Goal: Information Seeking & Learning: Learn about a topic

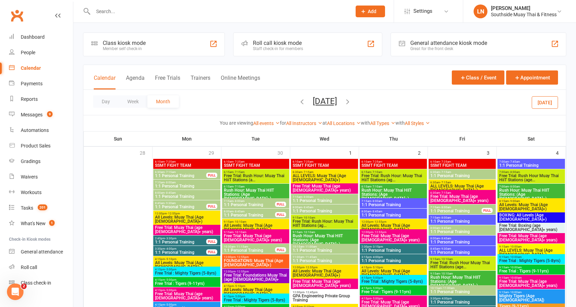
click at [298, 103] on icon "button" at bounding box center [302, 102] width 8 height 8
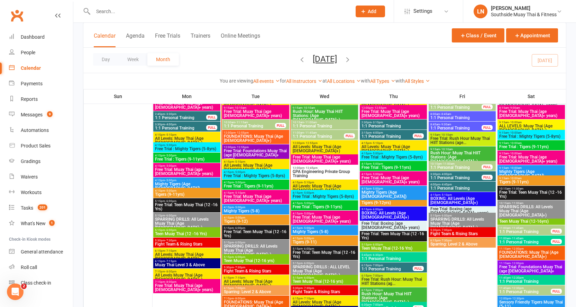
scroll to position [708, 0]
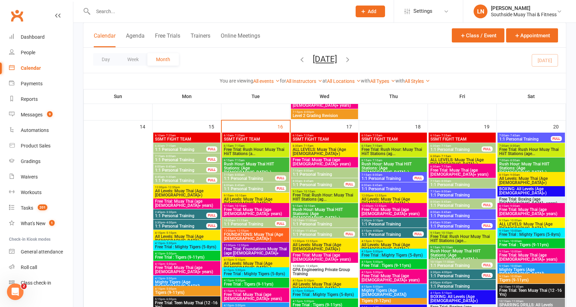
click at [241, 176] on span "- 8:00am" at bounding box center [238, 175] width 11 height 3
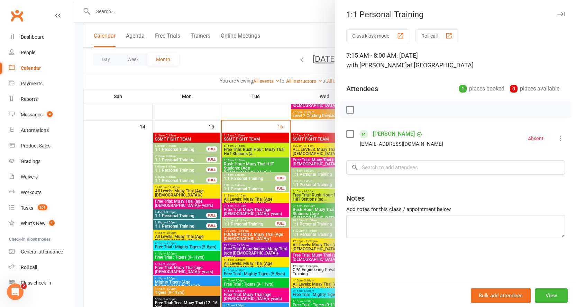
click at [241, 176] on div at bounding box center [324, 153] width 503 height 307
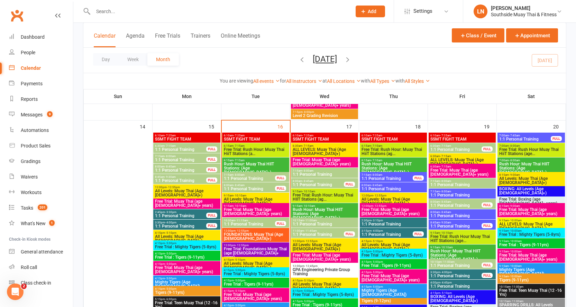
click at [241, 177] on span "1:1 Personal Training" at bounding box center [249, 179] width 52 height 4
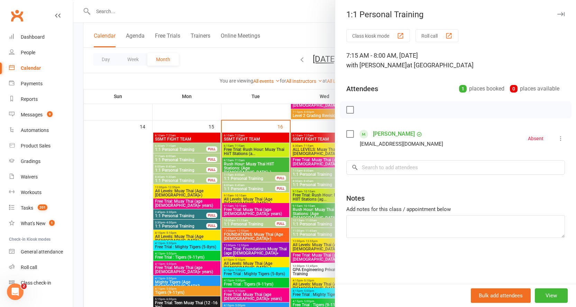
click at [557, 141] on icon at bounding box center [560, 138] width 7 height 7
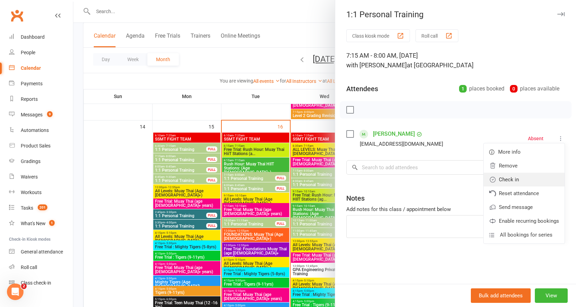
drag, startPoint x: 516, startPoint y: 178, endPoint x: 428, endPoint y: 192, distance: 88.5
click at [516, 179] on link "Check in" at bounding box center [523, 180] width 81 height 14
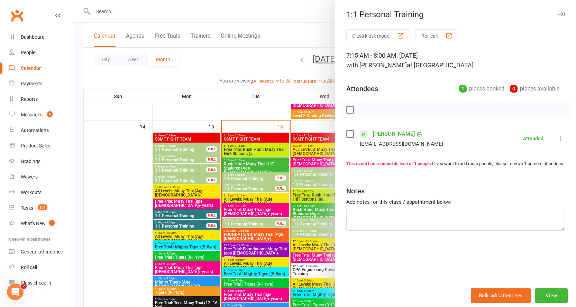
click at [240, 188] on div at bounding box center [324, 153] width 503 height 307
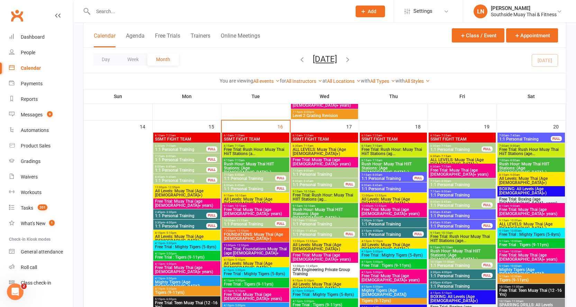
click at [242, 186] on span "- 8:45am" at bounding box center [238, 185] width 11 height 3
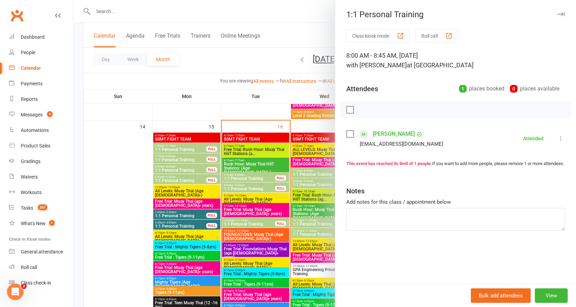
click at [242, 186] on div at bounding box center [324, 153] width 503 height 307
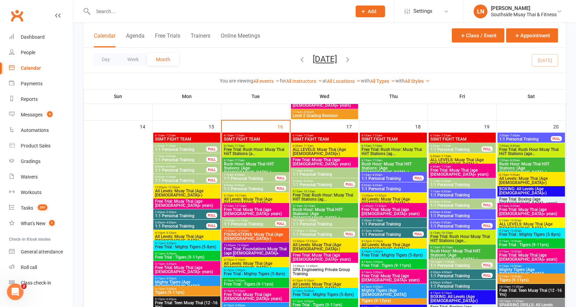
click at [315, 172] on span "7:15am - 8:00am" at bounding box center [324, 170] width 64 height 3
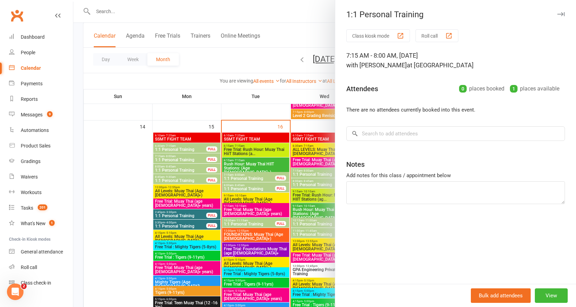
click at [556, 11] on button "button" at bounding box center [560, 14] width 8 height 8
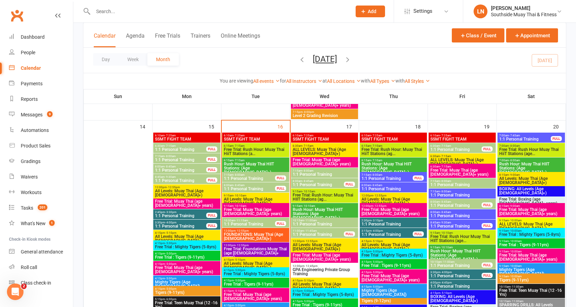
click at [444, 205] on span "1:1 Personal Training" at bounding box center [456, 206] width 52 height 4
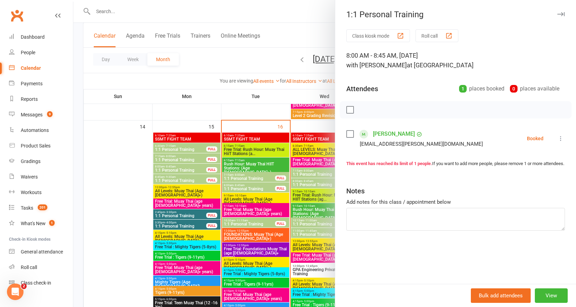
click at [557, 13] on icon "button" at bounding box center [560, 14] width 7 height 4
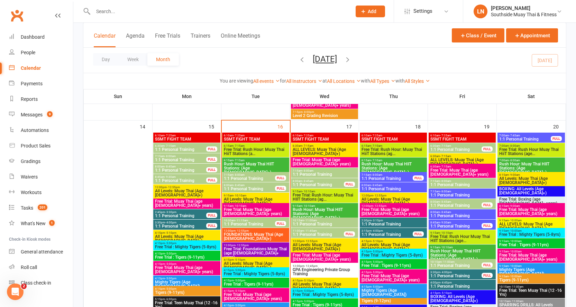
click at [321, 173] on span "1:1 Personal Training" at bounding box center [324, 175] width 64 height 4
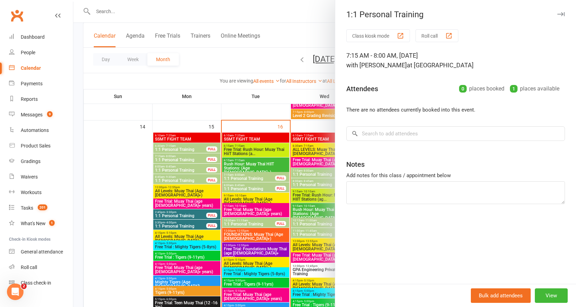
click at [557, 16] on icon "button" at bounding box center [560, 14] width 7 height 4
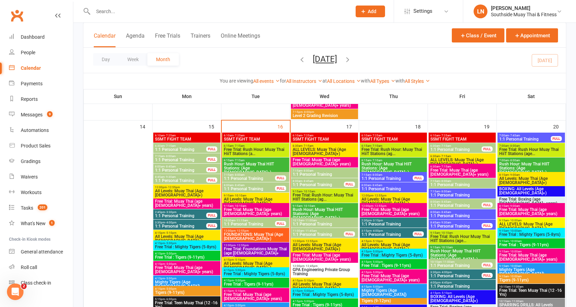
click at [334, 224] on span "1:1 Personal Training" at bounding box center [324, 224] width 64 height 4
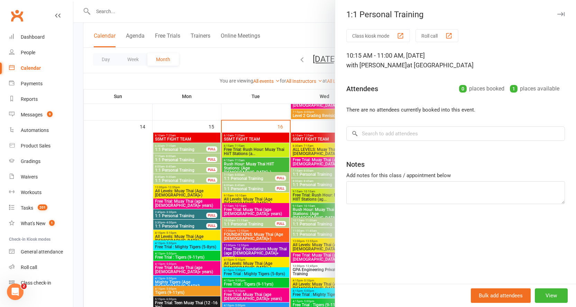
click at [558, 18] on button "button" at bounding box center [560, 14] width 8 height 8
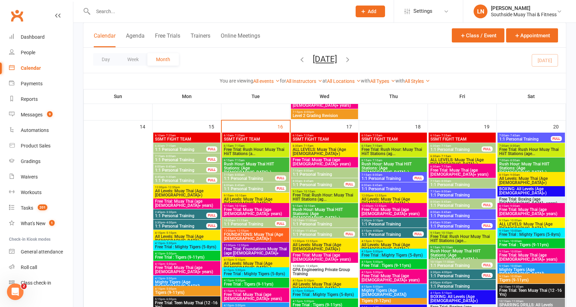
click at [316, 232] on span "- 11:45am" at bounding box center [310, 231] width 13 height 3
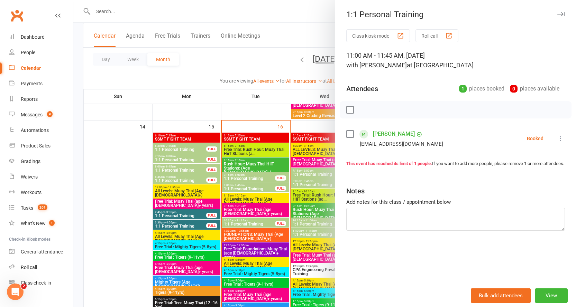
click at [557, 13] on icon "button" at bounding box center [560, 14] width 7 height 4
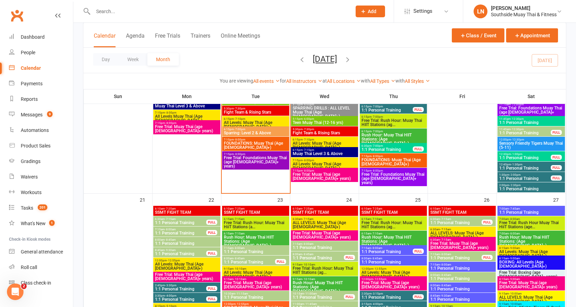
scroll to position [983, 0]
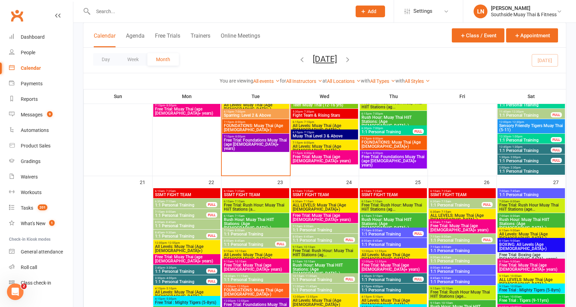
click at [182, 212] on span "7:15am - 8:00am" at bounding box center [181, 212] width 52 height 3
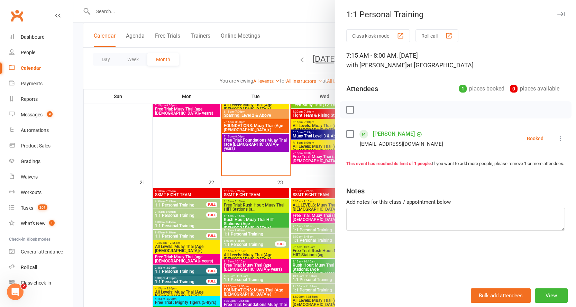
click at [182, 212] on div at bounding box center [324, 153] width 503 height 307
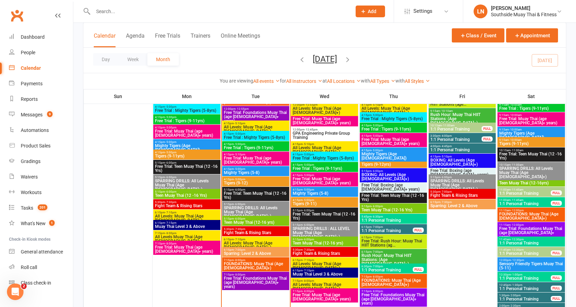
scroll to position [741, 0]
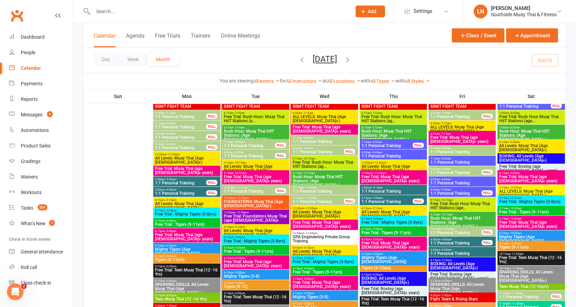
click at [441, 172] on span "1:1 Personal Training" at bounding box center [456, 173] width 52 height 4
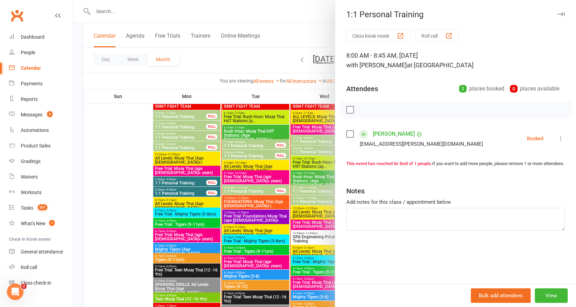
click at [556, 11] on button "button" at bounding box center [560, 14] width 8 height 8
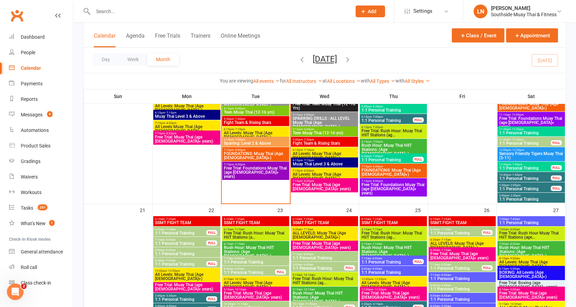
scroll to position [973, 0]
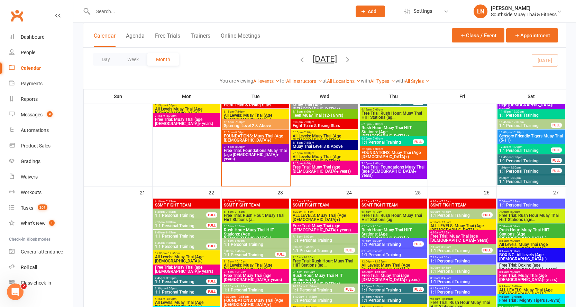
click at [185, 223] on span "7:15am - 8:00am" at bounding box center [181, 222] width 52 height 3
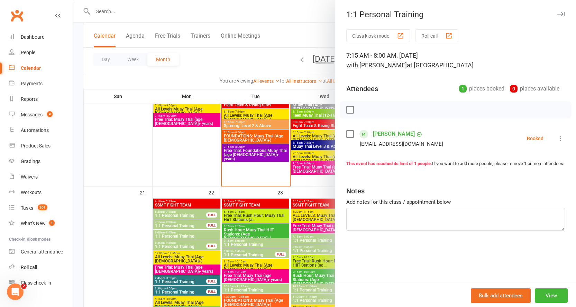
click at [184, 224] on div at bounding box center [324, 153] width 503 height 307
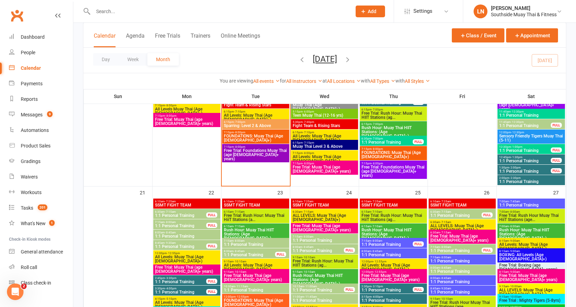
click at [235, 252] on div "8:00am - 8:45am 1:1 Personal Training FULL" at bounding box center [255, 254] width 67 height 10
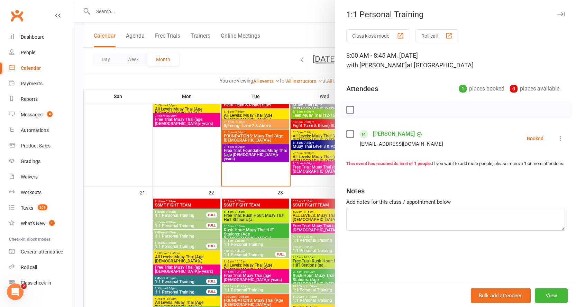
drag, startPoint x: 235, startPoint y: 252, endPoint x: 239, endPoint y: 253, distance: 3.8
click at [235, 253] on div at bounding box center [324, 153] width 503 height 307
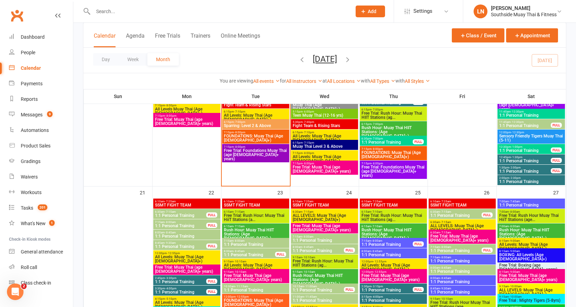
click at [300, 248] on span "8:00am - 8:45am" at bounding box center [318, 247] width 52 height 3
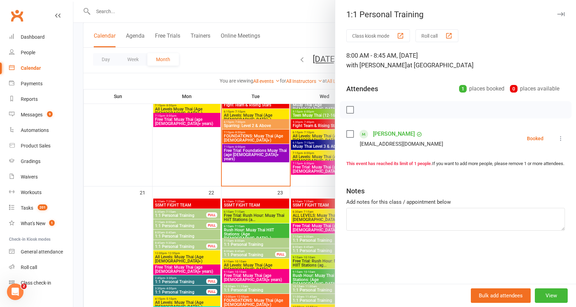
click at [300, 248] on div at bounding box center [324, 153] width 503 height 307
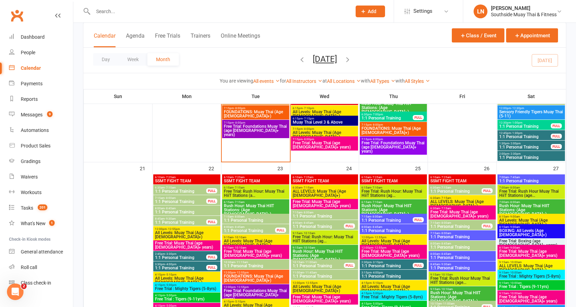
scroll to position [1007, 0]
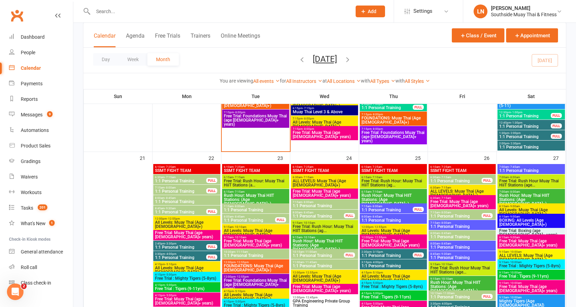
click at [471, 214] on div "7:15am - 8:00am 1:1 Personal Training FULL" at bounding box center [462, 215] width 67 height 10
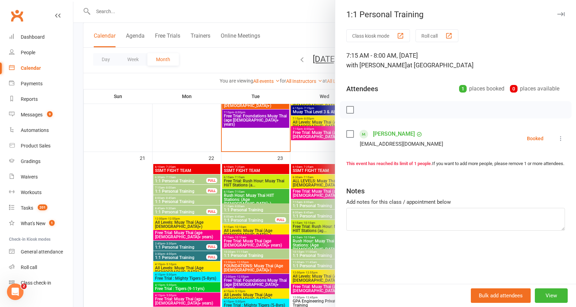
click at [557, 13] on icon "button" at bounding box center [560, 14] width 7 height 4
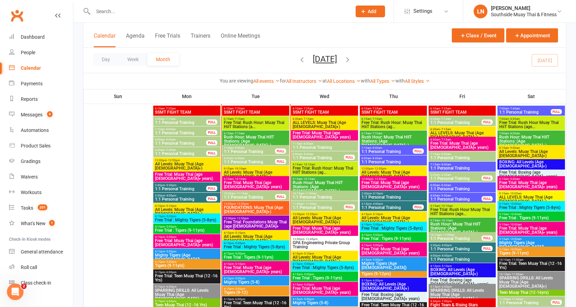
scroll to position [715, 0]
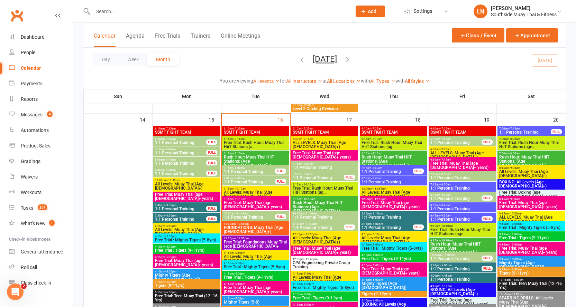
click at [248, 189] on span "9:15am - 10:10am" at bounding box center [255, 188] width 64 height 3
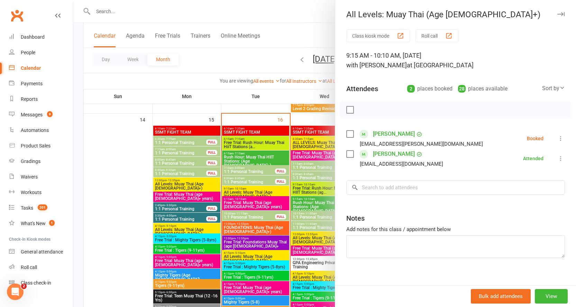
click at [248, 189] on div at bounding box center [324, 153] width 503 height 307
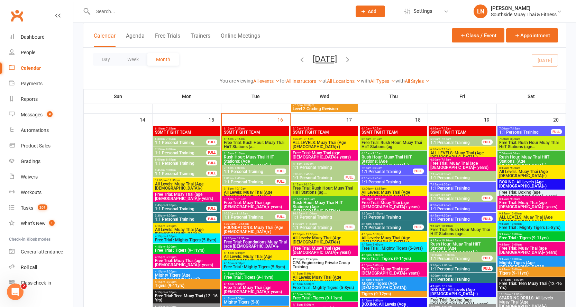
click at [248, 189] on span "9:15am - 10:10am" at bounding box center [255, 188] width 64 height 3
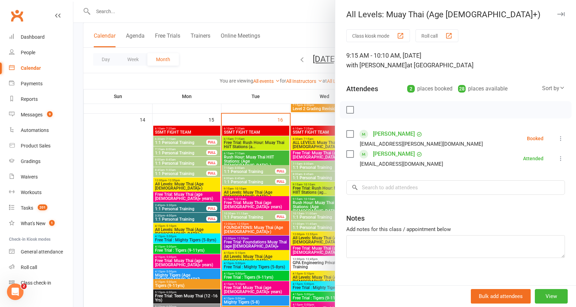
click at [557, 14] on icon "button" at bounding box center [560, 14] width 7 height 4
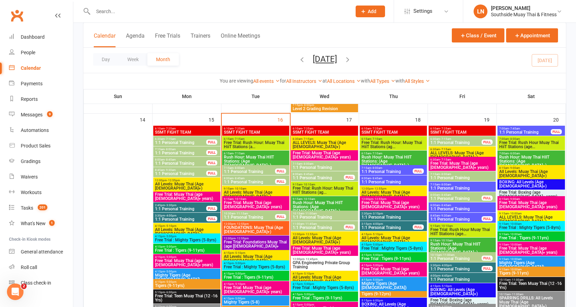
click at [258, 191] on span "All Levels: Muay Thai (Age 13+)" at bounding box center [255, 195] width 64 height 8
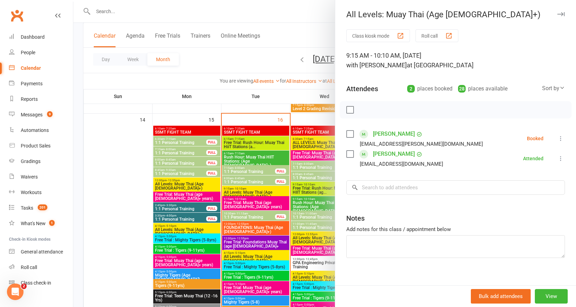
click at [257, 190] on div at bounding box center [324, 153] width 503 height 307
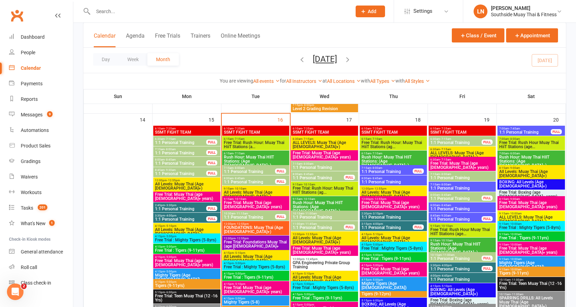
click at [247, 201] on span "Free Trial: Muay Thai (age 13+ years)" at bounding box center [255, 205] width 64 height 8
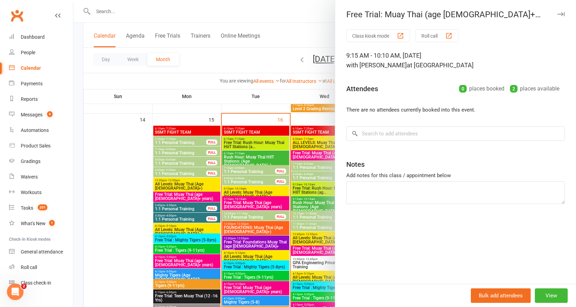
click at [246, 203] on div at bounding box center [324, 153] width 503 height 307
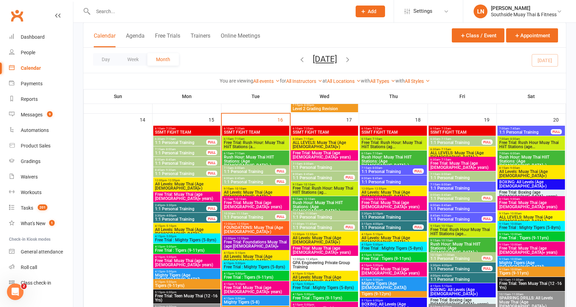
click at [254, 155] on span "Rush Hour: Muay Thai HIIT Stations: (Age 13+)" at bounding box center [255, 161] width 64 height 12
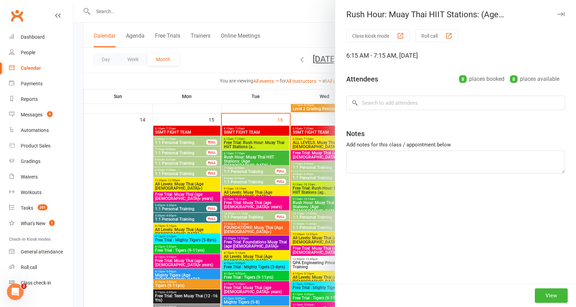
click at [246, 155] on div at bounding box center [324, 153] width 503 height 307
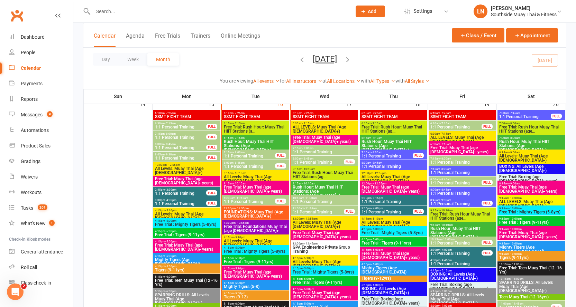
scroll to position [749, 0]
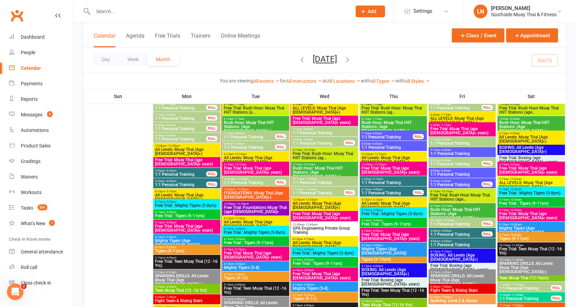
click at [260, 206] on span "Free Trial: Foundations Muay Thai (age 13+ years)" at bounding box center [255, 212] width 64 height 12
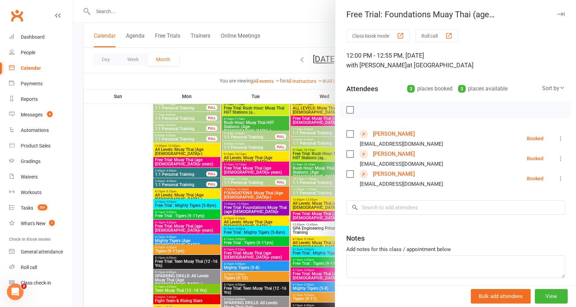
click at [248, 191] on div at bounding box center [324, 153] width 503 height 307
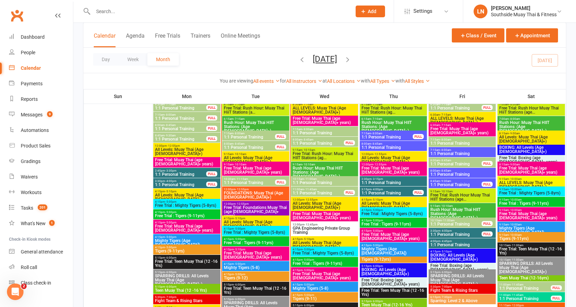
click at [248, 192] on span "FOUNDATIONS: Muay Thai (Age 13+)" at bounding box center [255, 195] width 64 height 8
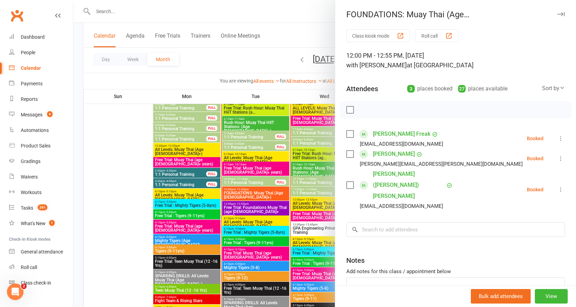
click at [557, 13] on icon "button" at bounding box center [560, 14] width 7 height 4
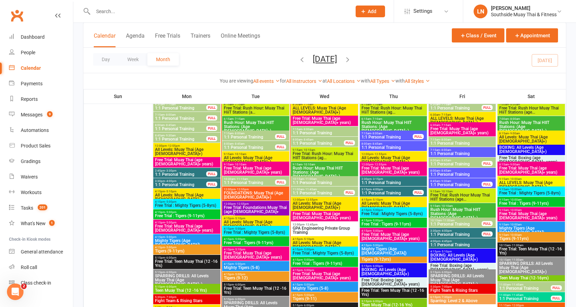
click at [245, 181] on span "1:1 Personal Training" at bounding box center [249, 183] width 52 height 4
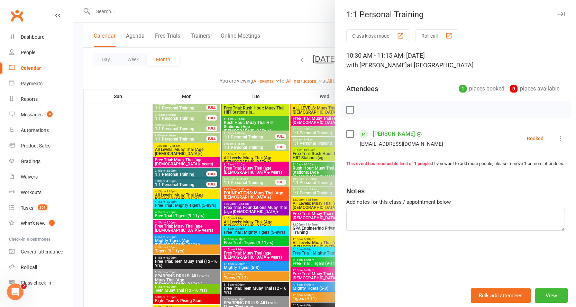
click at [245, 182] on div at bounding box center [324, 153] width 503 height 307
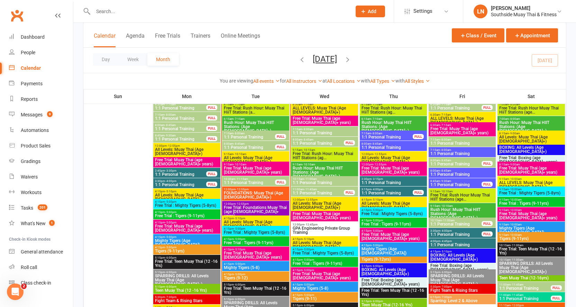
click at [244, 192] on span "FOUNDATIONS: Muay Thai (Age 13+)" at bounding box center [255, 195] width 64 height 8
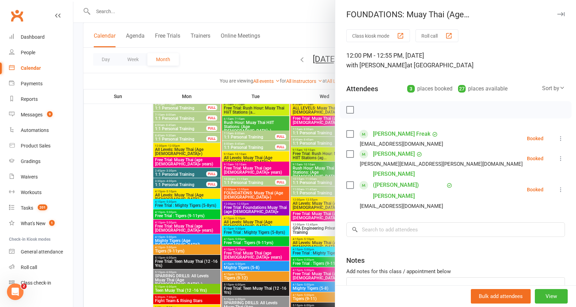
click at [244, 192] on div at bounding box center [324, 153] width 503 height 307
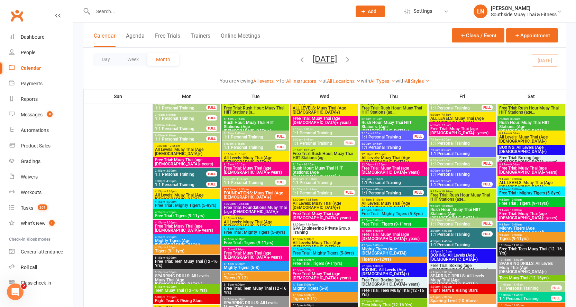
click at [133, 6] on div at bounding box center [215, 11] width 264 height 22
click at [133, 12] on input "text" at bounding box center [219, 12] width 256 height 10
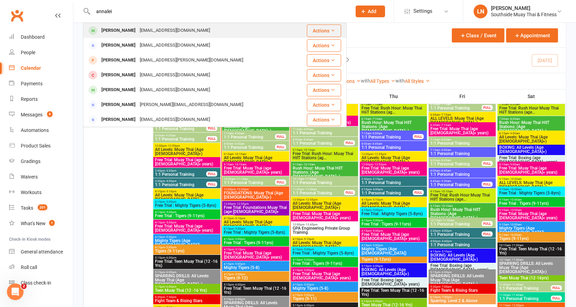
type input "annalei"
click at [138, 26] on div "Annaleise Mckenzie" at bounding box center [118, 31] width 38 height 10
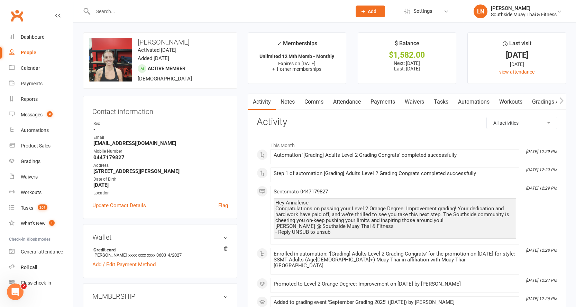
click at [349, 101] on link "Attendance" at bounding box center [346, 102] width 37 height 16
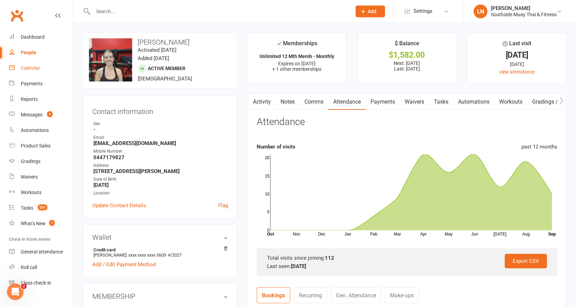
click at [38, 70] on div "Calendar" at bounding box center [30, 68] width 19 height 6
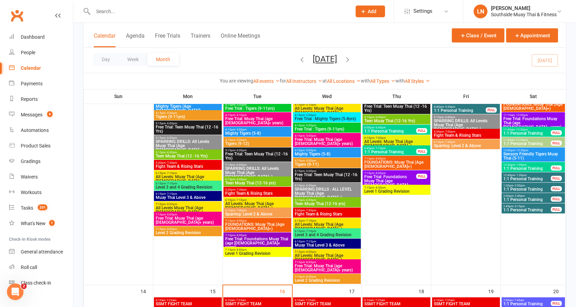
scroll to position [657, 0]
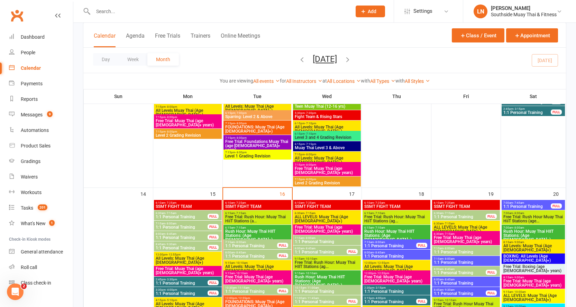
click at [246, 264] on span "- 10:10am" at bounding box center [241, 263] width 13 height 3
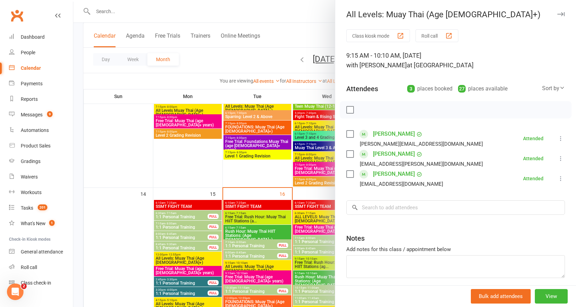
click at [246, 265] on div at bounding box center [324, 153] width 503 height 307
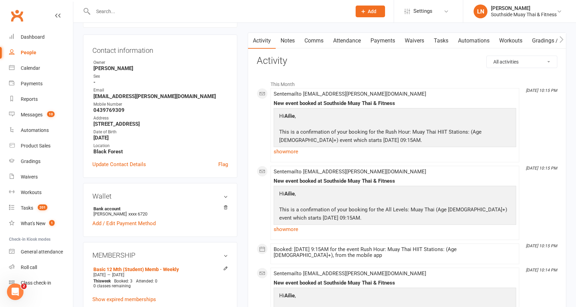
scroll to position [138, 0]
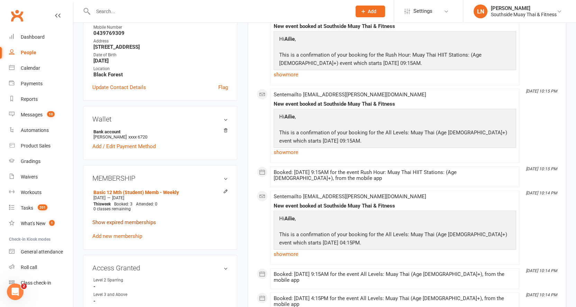
click at [139, 222] on link "Show expired memberships" at bounding box center [124, 223] width 64 height 6
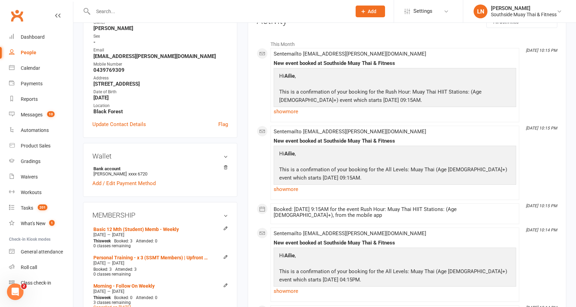
scroll to position [0, 0]
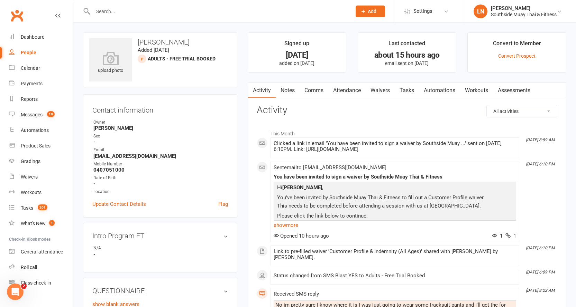
drag, startPoint x: 289, startPoint y: 100, endPoint x: 289, endPoint y: 95, distance: 5.2
click at [289, 93] on link "Notes" at bounding box center [288, 91] width 24 height 16
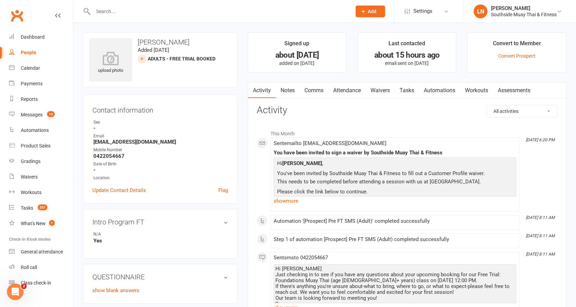
click at [291, 90] on link "Notes" at bounding box center [288, 91] width 24 height 16
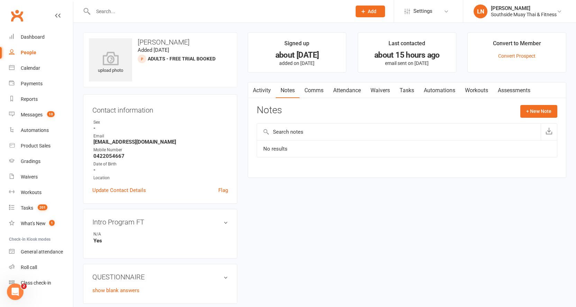
click at [377, 89] on link "Waivers" at bounding box center [380, 91] width 29 height 16
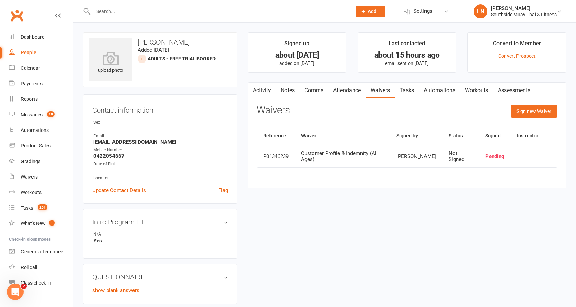
click at [291, 90] on link "Notes" at bounding box center [288, 91] width 24 height 16
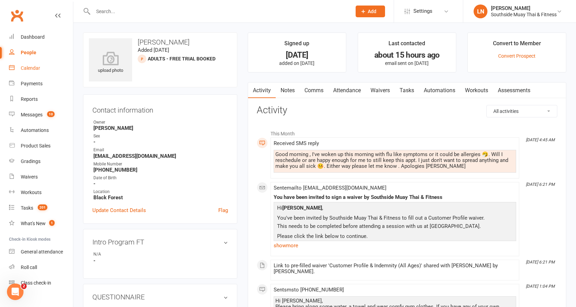
click at [28, 69] on div "Calendar" at bounding box center [30, 68] width 19 height 6
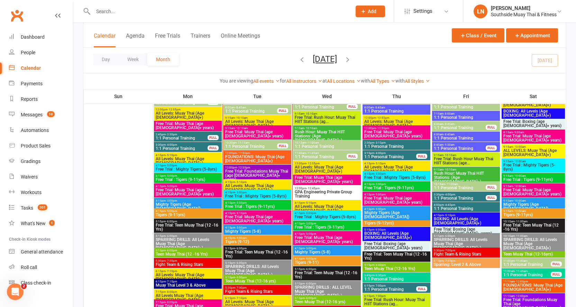
scroll to position [805, 0]
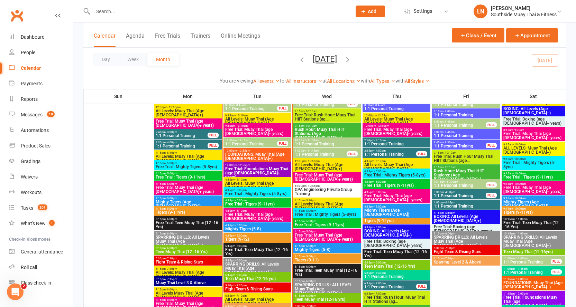
click at [249, 168] on span "Free Trial: Foundations Muay Thai (age 13+ years)" at bounding box center [257, 173] width 65 height 12
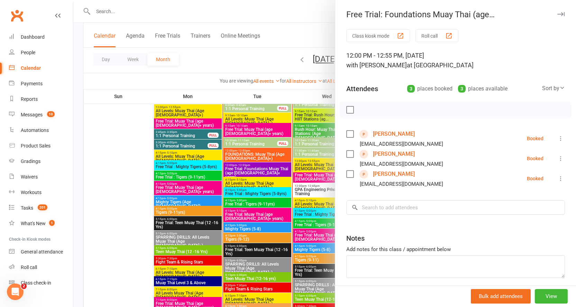
click at [557, 15] on icon "button" at bounding box center [560, 14] width 7 height 4
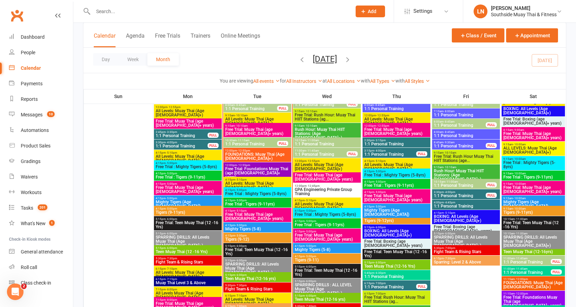
click at [238, 151] on span "- 12:55pm" at bounding box center [243, 150] width 13 height 3
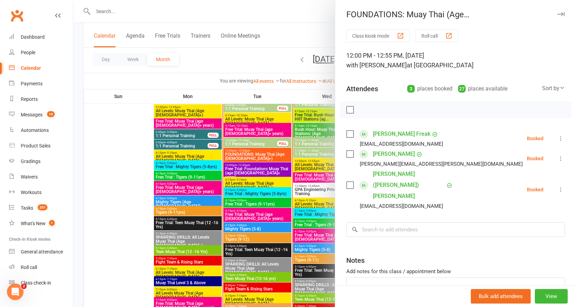
click at [262, 155] on div at bounding box center [324, 153] width 503 height 307
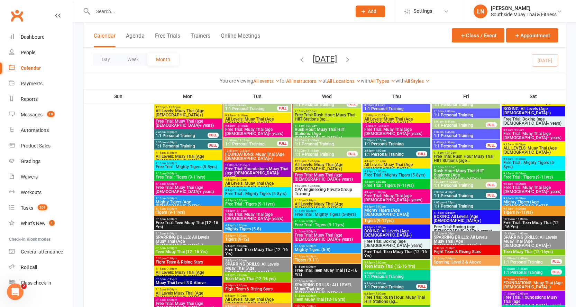
click at [250, 166] on span "12:00pm - 12:55pm" at bounding box center [257, 165] width 65 height 3
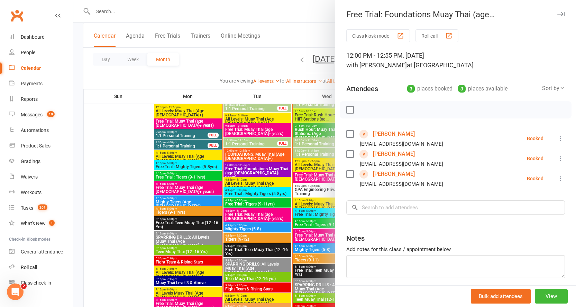
click at [248, 169] on div at bounding box center [324, 153] width 503 height 307
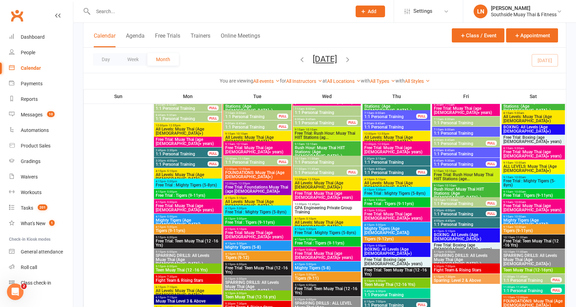
scroll to position [770, 0]
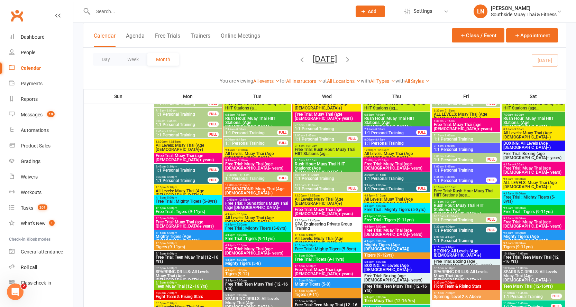
click at [316, 166] on span "Rush Hour: Muay Thai HIIT Stations: (Age 13+)" at bounding box center [326, 168] width 65 height 12
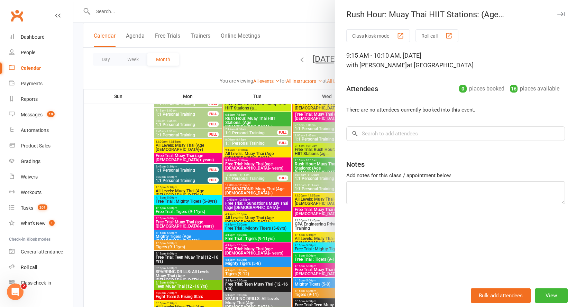
click at [316, 165] on div at bounding box center [324, 153] width 503 height 307
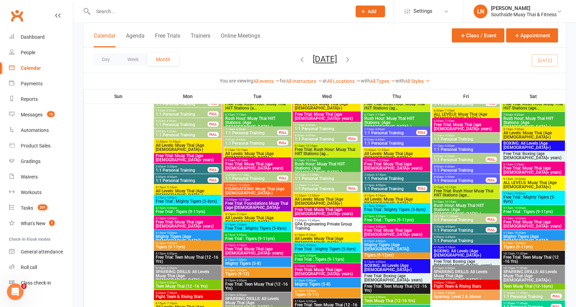
click at [323, 153] on span "Free Trial: Rush Hour: Muay Thai HIIT Stations (ag..." at bounding box center [326, 152] width 65 height 8
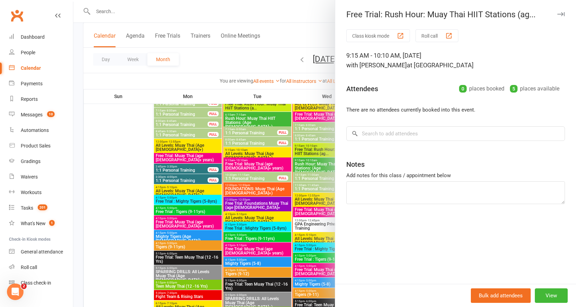
click at [323, 152] on div at bounding box center [324, 153] width 503 height 307
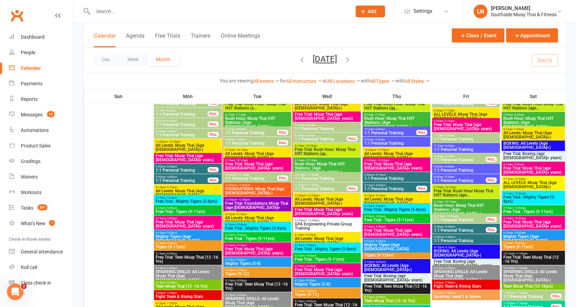
scroll to position [736, 0]
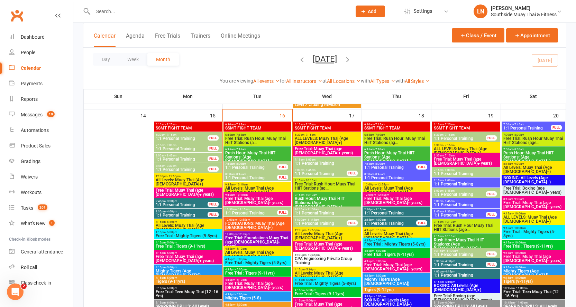
click at [327, 137] on span "ALL LEVELS: Muay Thai (Age 13+)" at bounding box center [326, 141] width 65 height 8
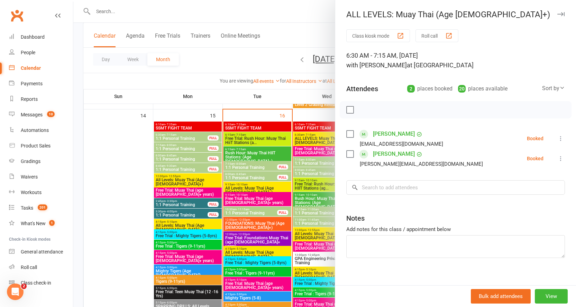
click at [327, 137] on div at bounding box center [324, 153] width 503 height 307
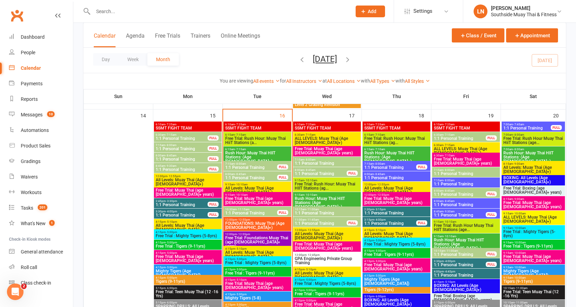
click at [314, 150] on span "Free Trial: Muay Thai (age 13+ years)" at bounding box center [326, 151] width 65 height 8
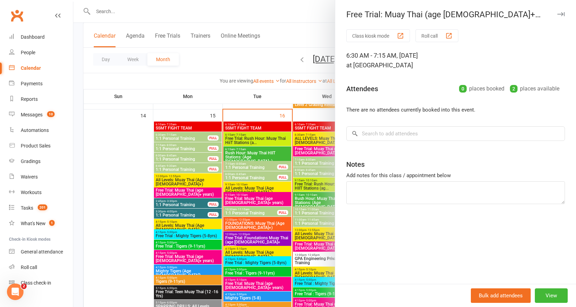
click at [314, 150] on div at bounding box center [324, 153] width 503 height 307
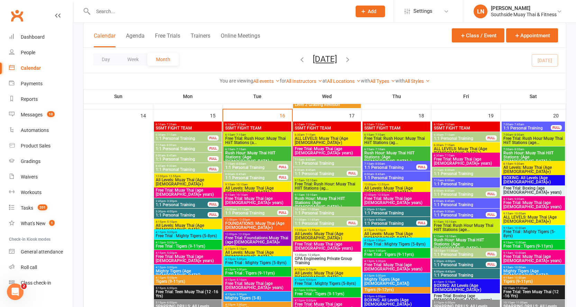
click at [310, 232] on span "All Levels: Muay Thai (Age 13+)" at bounding box center [326, 236] width 65 height 8
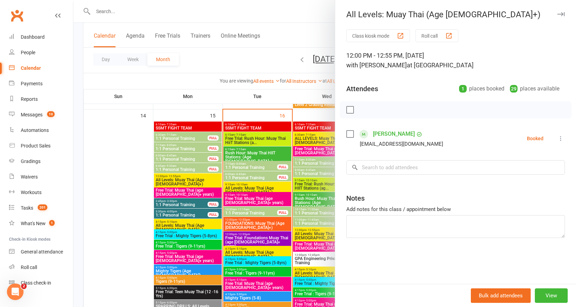
click at [310, 231] on div at bounding box center [324, 153] width 503 height 307
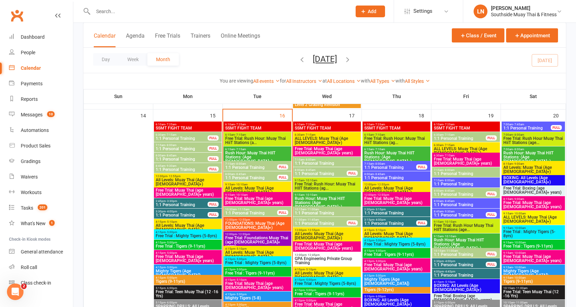
click at [310, 233] on span "All Levels: Muay Thai (Age 13+)" at bounding box center [326, 236] width 65 height 8
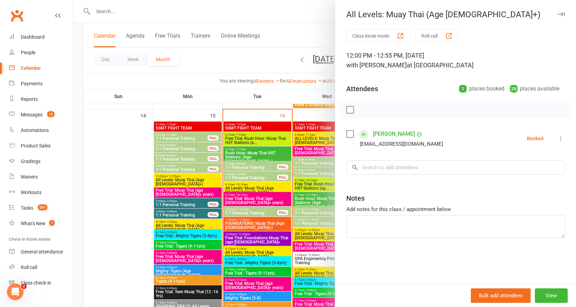
click at [557, 14] on icon "button" at bounding box center [560, 14] width 7 height 4
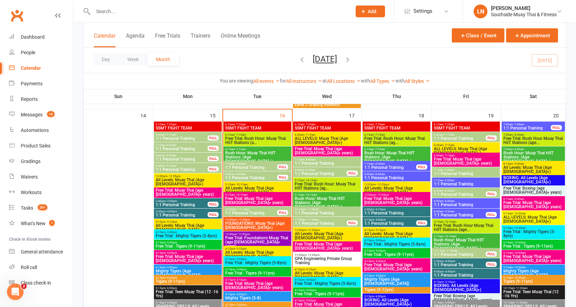
click at [316, 246] on span "Free Trial: Muay Thai (age 13+ years)" at bounding box center [326, 246] width 65 height 8
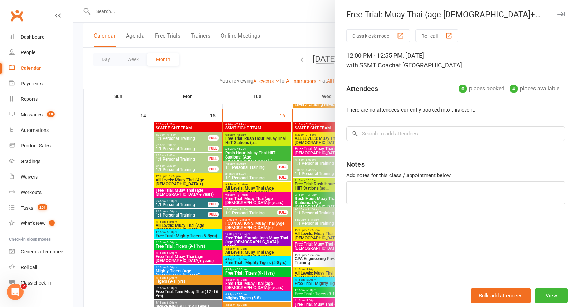
click at [557, 13] on icon "button" at bounding box center [560, 14] width 7 height 4
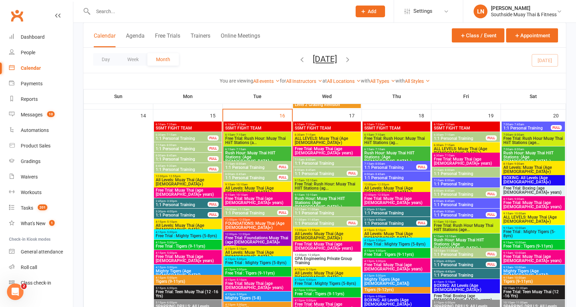
scroll to position [726, 0]
